Goal: Task Accomplishment & Management: Manage account settings

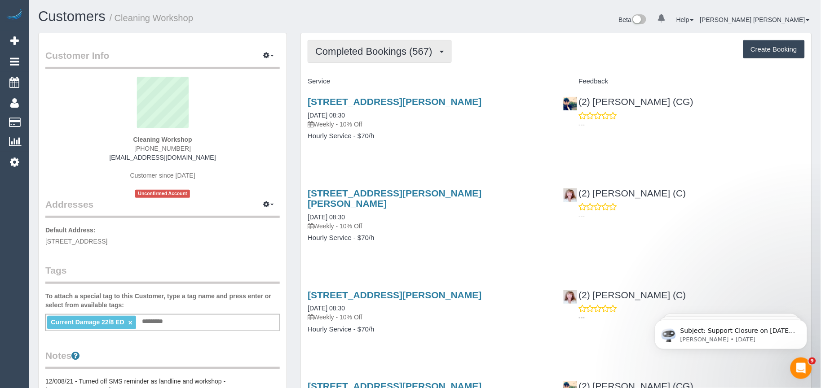
click at [387, 54] on span "Completed Bookings (567)" at bounding box center [375, 51] width 121 height 11
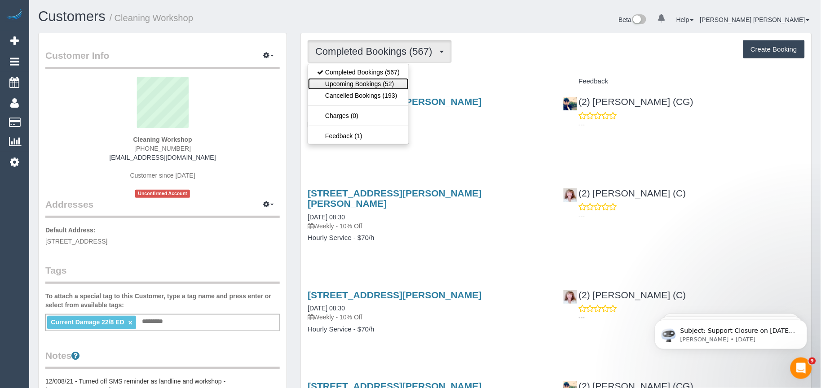
click at [379, 84] on link "Upcoming Bookings (52)" at bounding box center [358, 84] width 101 height 12
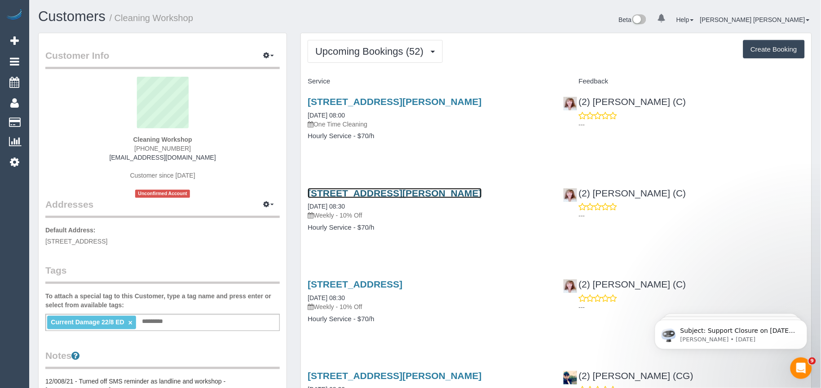
click at [412, 190] on link "[STREET_ADDRESS][PERSON_NAME]" at bounding box center [395, 193] width 174 height 10
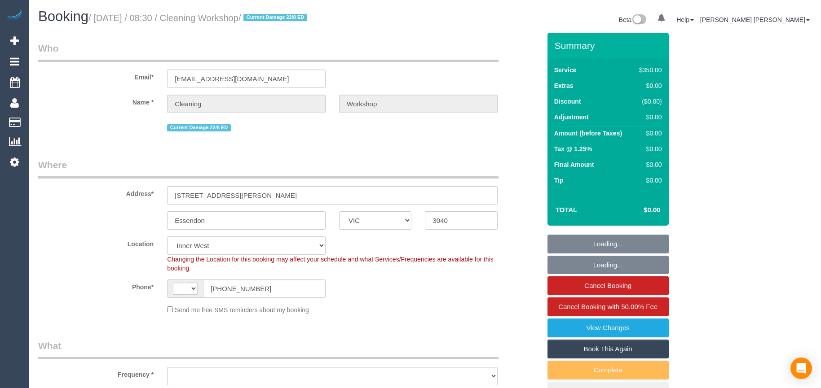
select select "VIC"
select select "string:AU"
select select "object:527"
select select "number:28"
select select "object:692"
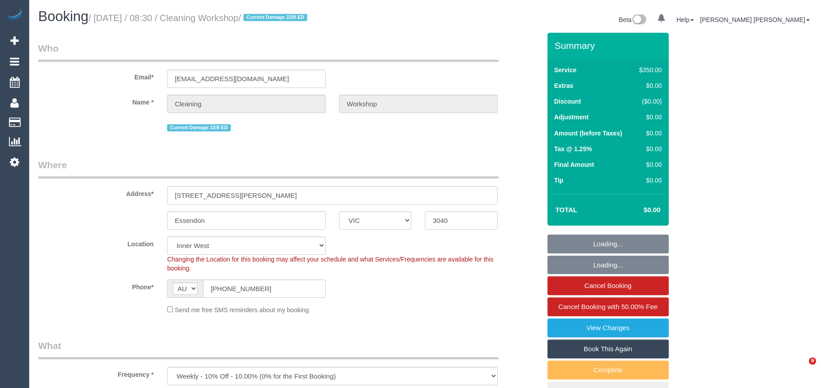
select select "300"
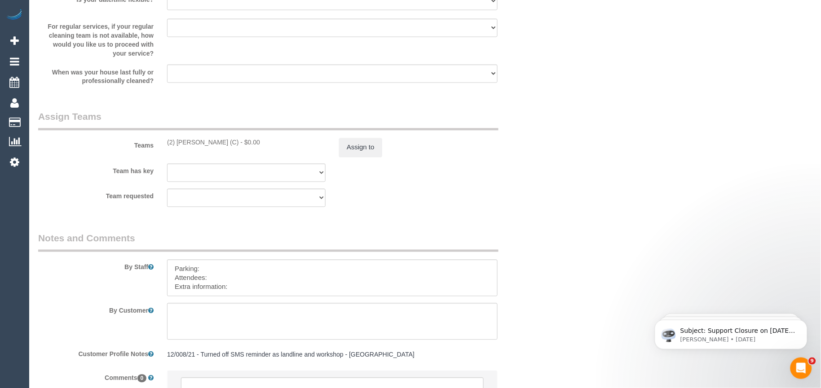
scroll to position [1399, 0]
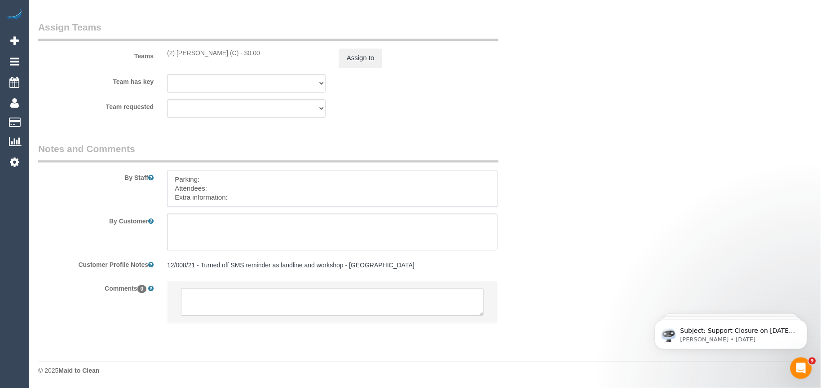
click at [258, 200] on textarea at bounding box center [332, 188] width 330 height 37
paste textarea "The candidates for tomorrow are Mahabub Hasan Rahat (Co) +61414436046, Intisar …"
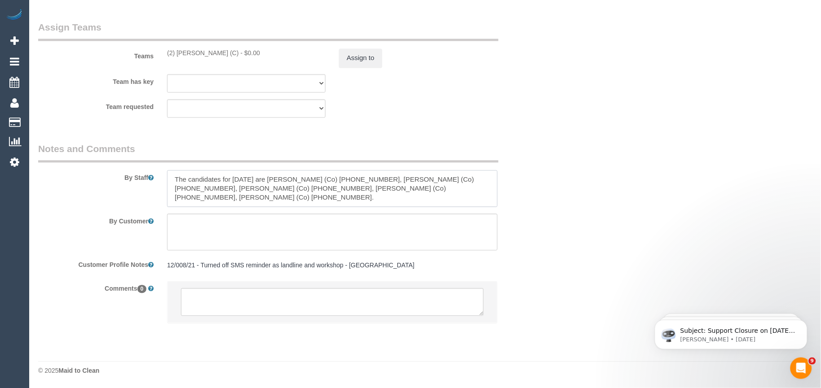
drag, startPoint x: 229, startPoint y: 177, endPoint x: 202, endPoint y: 177, distance: 26.5
click at [229, 177] on textarea at bounding box center [332, 188] width 330 height 37
click at [173, 178] on textarea at bounding box center [332, 188] width 330 height 37
paste textarea "Candidates Details:"
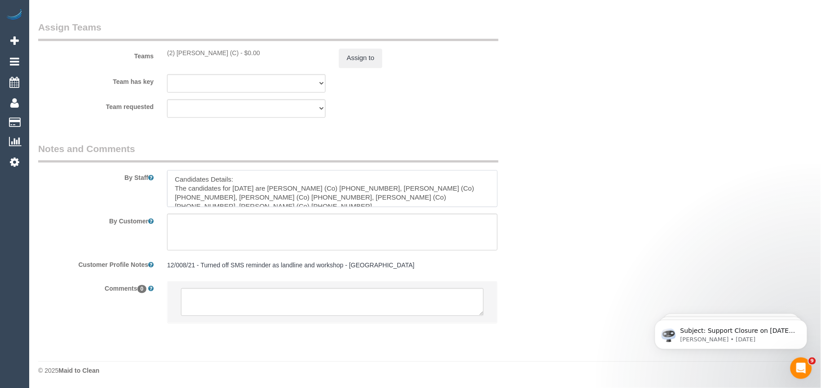
click at [232, 179] on textarea at bounding box center [332, 188] width 330 height 37
paste textarea "Workshop Customer's Name and Contact No.:"
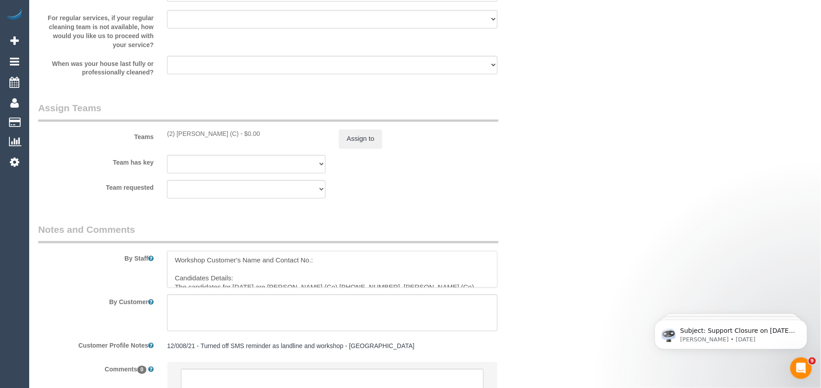
scroll to position [1397, 0]
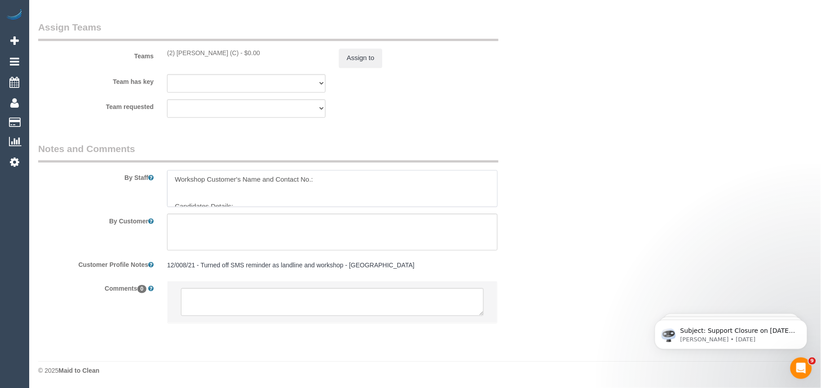
paste textarea "Grace"
paste textarea "419858681"
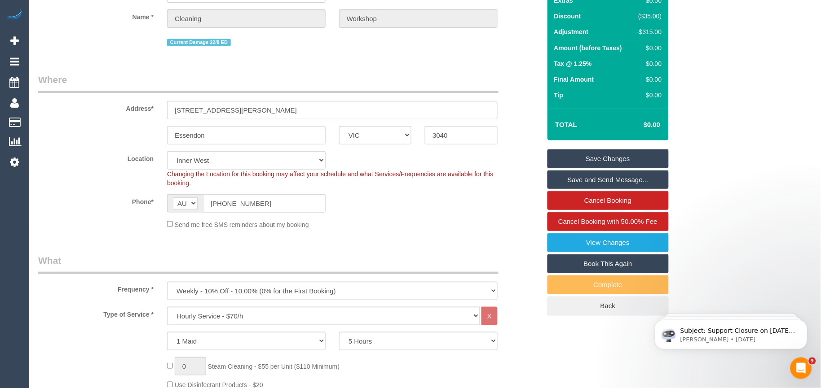
scroll to position [63, 0]
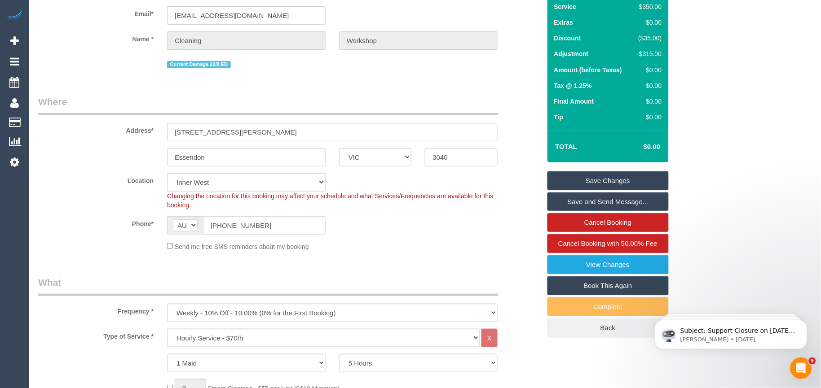
type textarea "Workshop Customer's Name and Contact No.: Grace - 419858681 Candidates Details:…"
click at [593, 180] on link "Save Changes" at bounding box center [607, 181] width 121 height 19
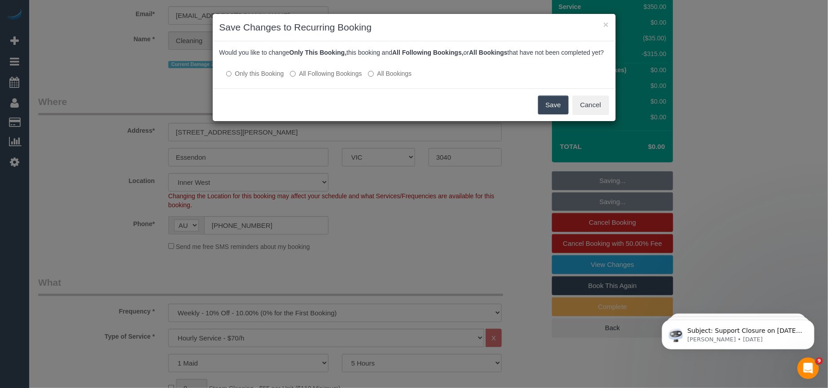
click at [550, 114] on button "Save" at bounding box center [553, 105] width 31 height 19
